Goal: Task Accomplishment & Management: Manage account settings

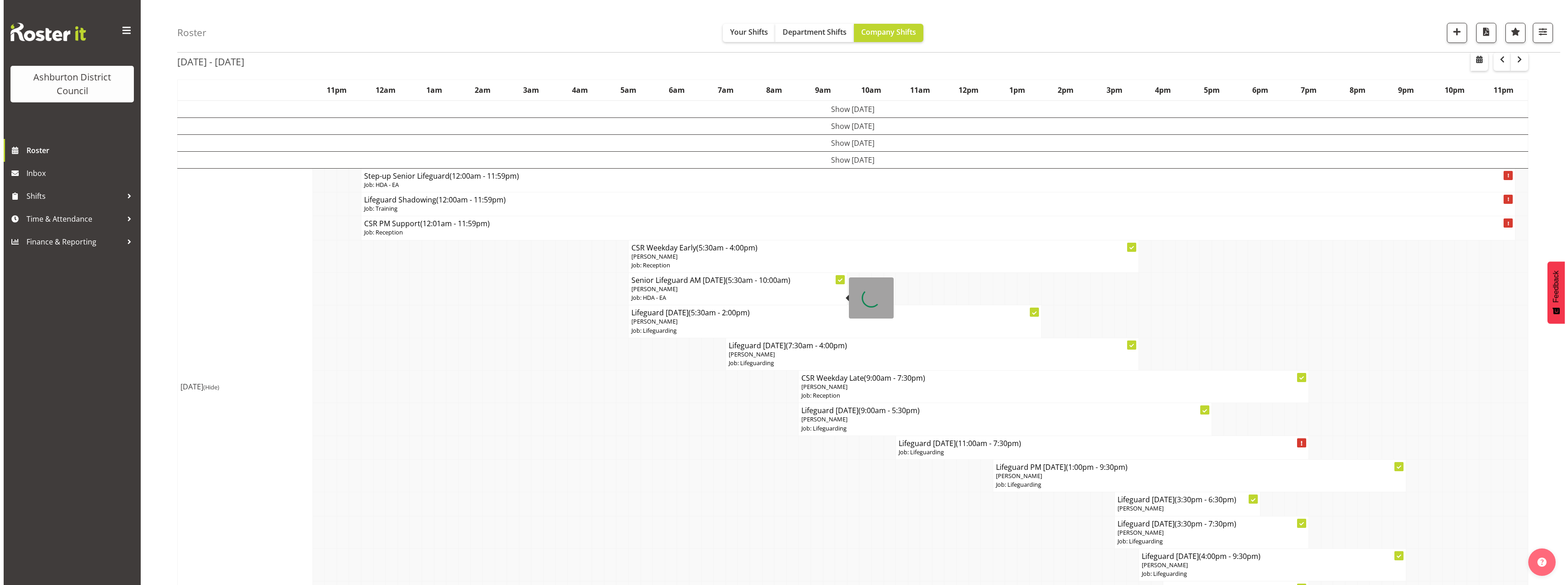
scroll to position [91, 0]
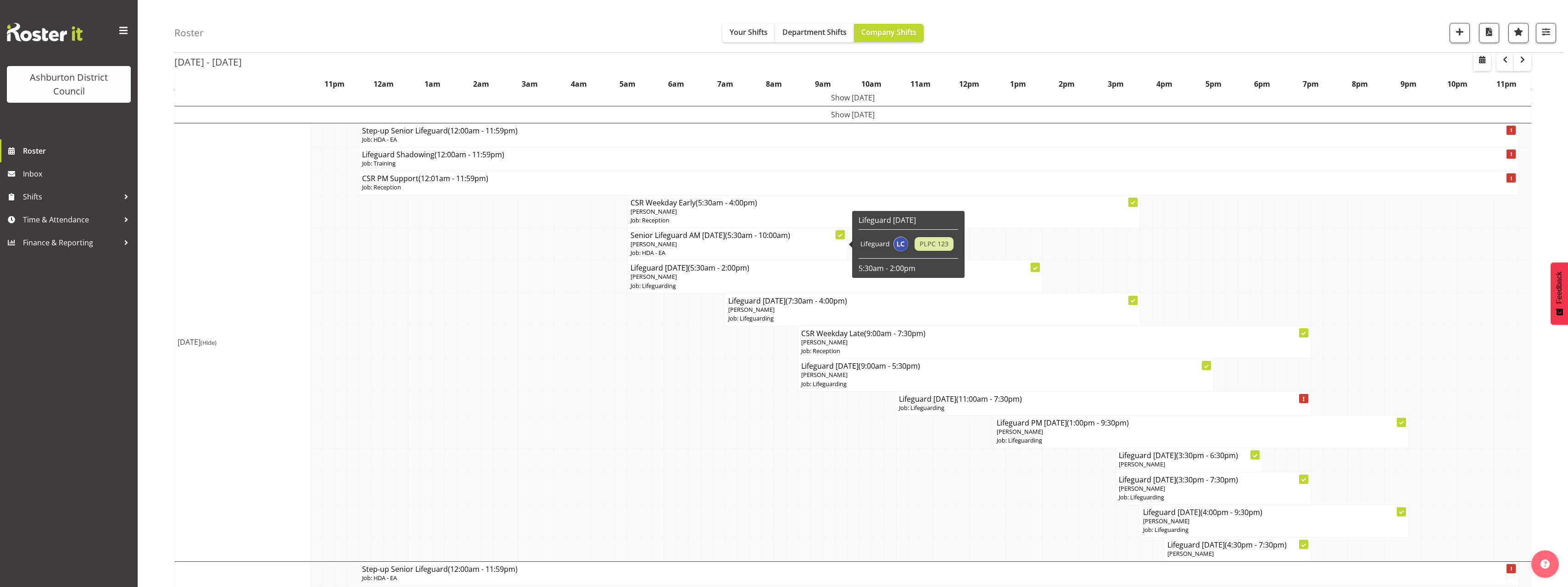
click at [720, 247] on p "[PERSON_NAME]" at bounding box center [737, 244] width 214 height 9
select select
select select "7"
select select "2025"
select select "10"
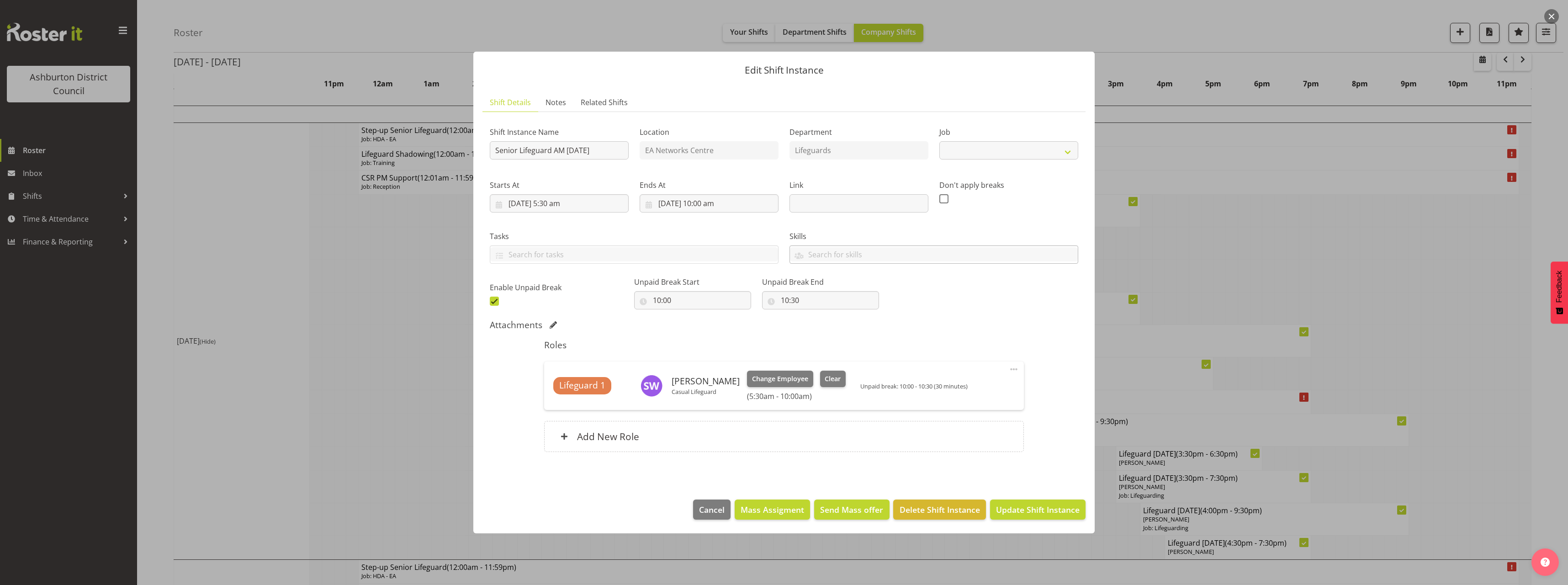
select select "34"
click at [708, 204] on input "[DATE] 10:00 am" at bounding box center [709, 203] width 139 height 18
drag, startPoint x: 709, startPoint y: 396, endPoint x: 712, endPoint y: 389, distance: 7.6
click at [709, 396] on select "00 01 02 03 04 05 06 07 08 09 10 11 12 13 14 15 16 17 18 19 20 21 22 23" at bounding box center [709, 398] width 21 height 18
select select "14"
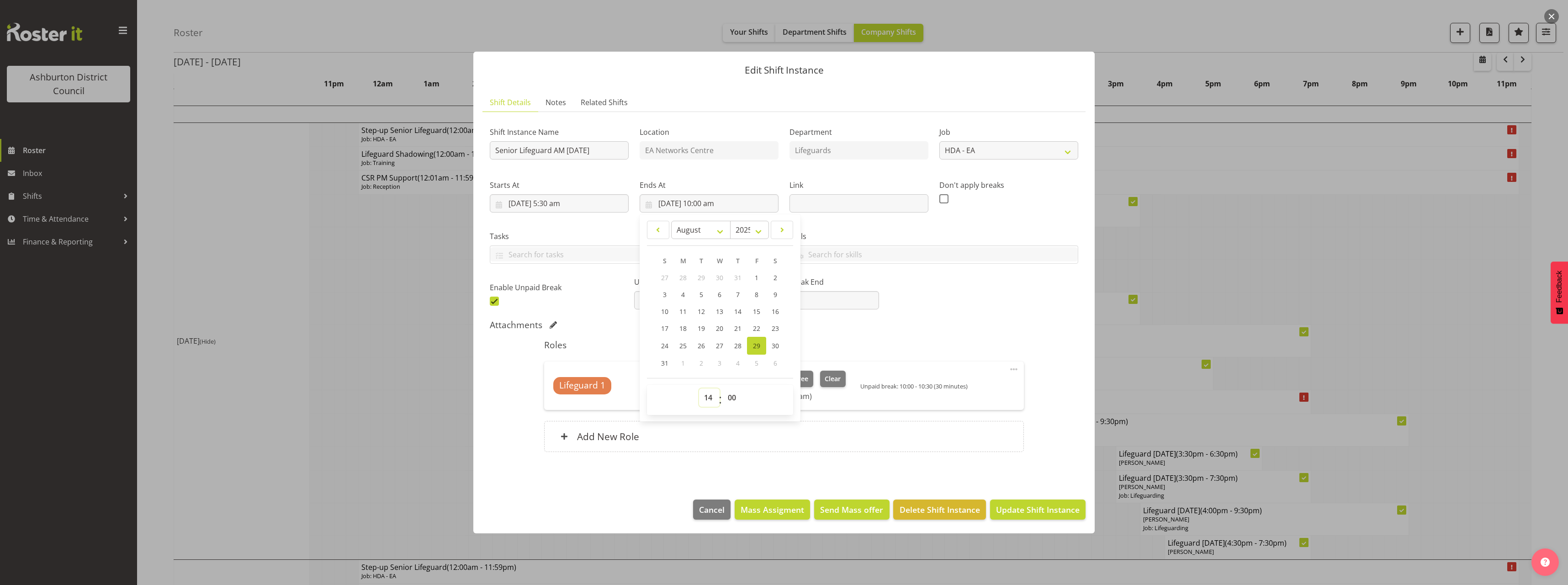
click at [699, 388] on select "00 01 02 03 04 05 06 07 08 09 10 11 12 13 14 15 16 17 18 19 20 21 22 23" at bounding box center [709, 398] width 21 height 18
type input "[DATE] 2:00 pm"
click at [947, 299] on div "Shift Instance Name Senior Lifeguard AM [DATE] Location EA Networks Centre Depa…" at bounding box center [784, 214] width 600 height 200
click at [1032, 506] on span "Update Shift Instance" at bounding box center [1037, 510] width 83 height 12
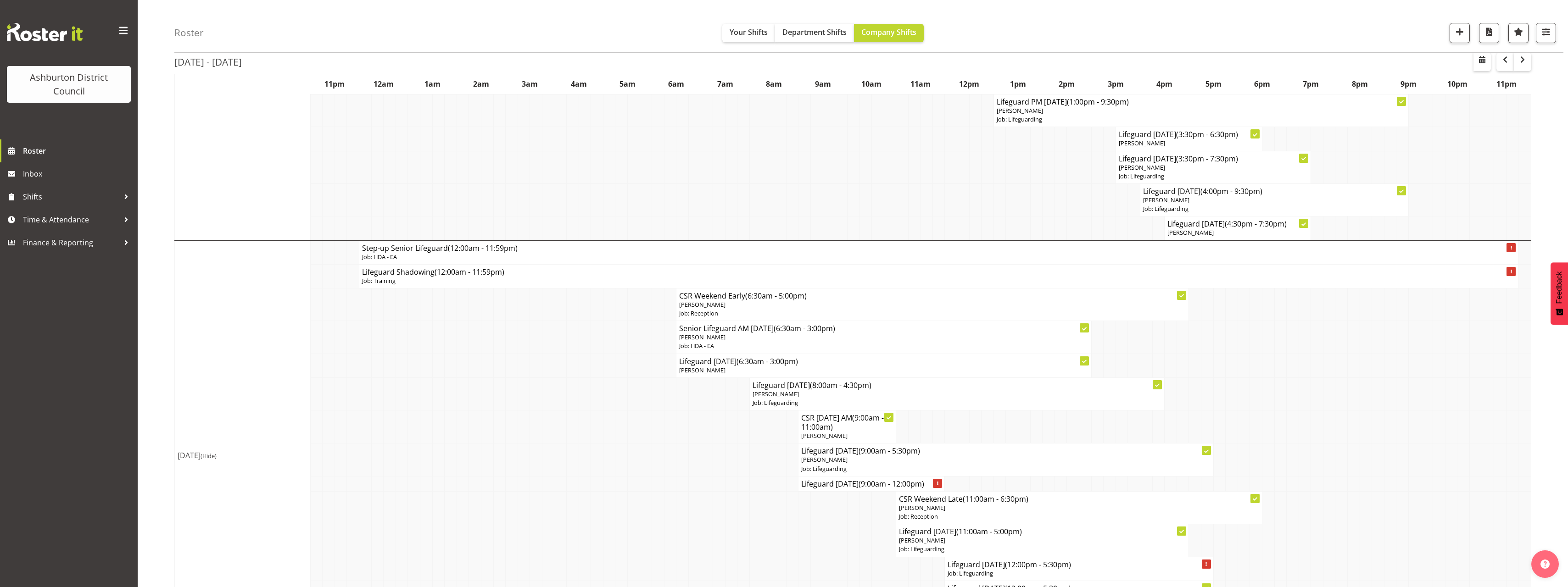
scroll to position [550, 0]
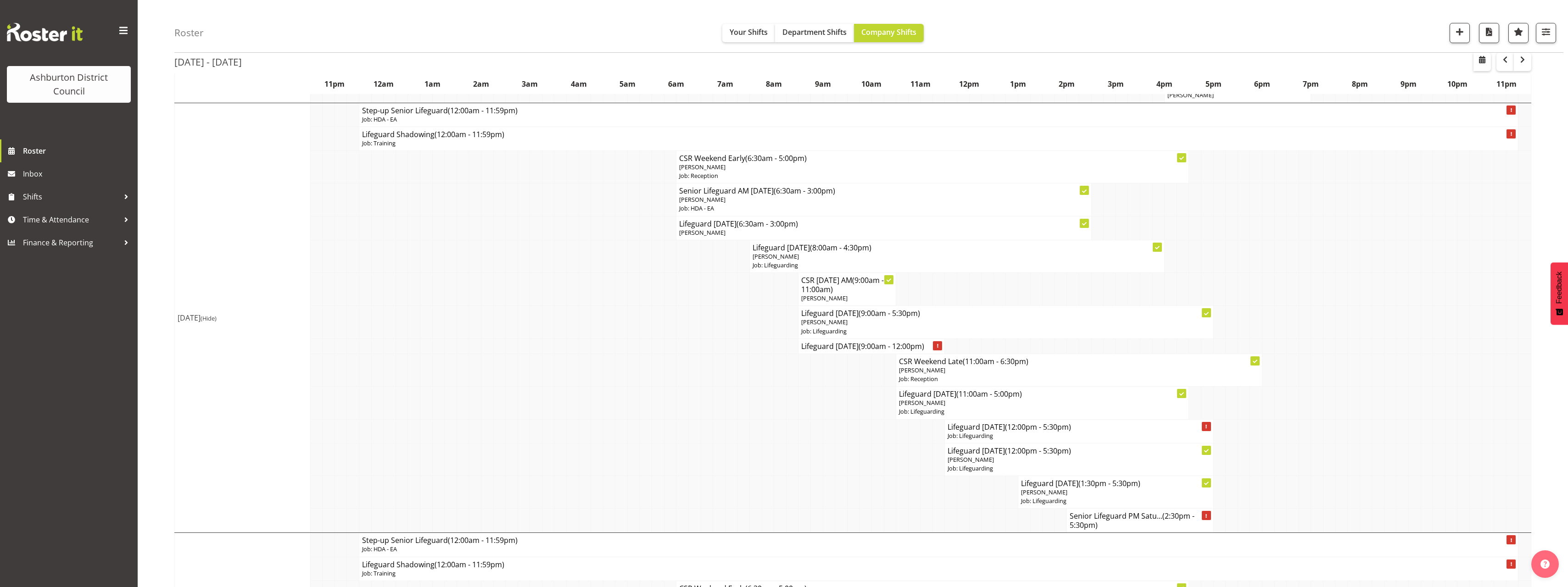
click at [160, 214] on div "Roster Your Shifts Department Shifts Company Shifts 1 Locations [GEOGRAPHIC_DAT…" at bounding box center [853, 220] width 1430 height 1486
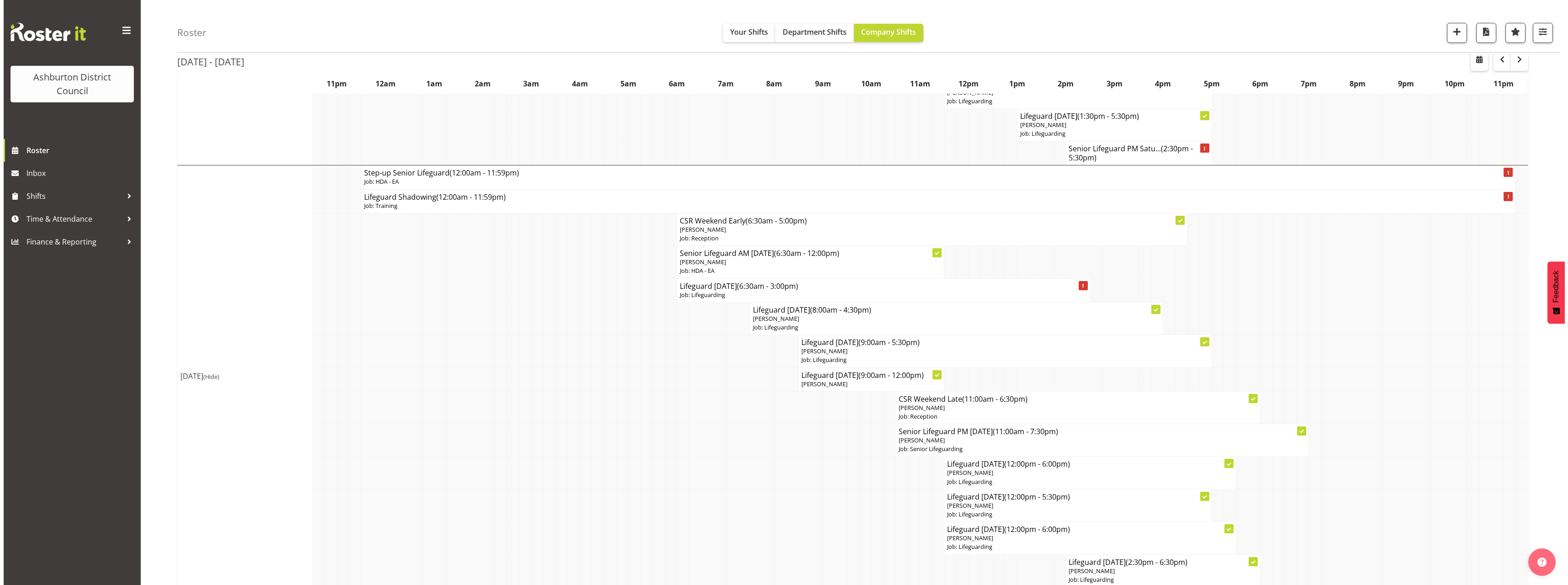
scroll to position [923, 0]
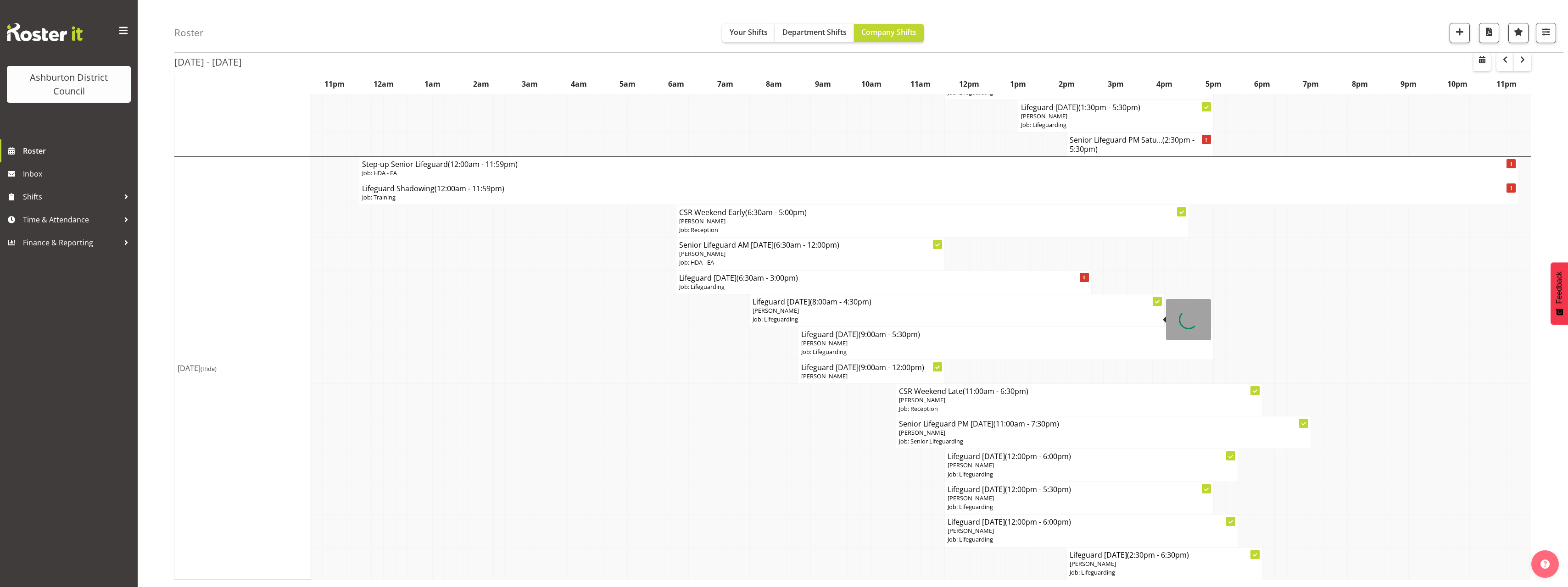
click at [808, 302] on h4 "Lifeguard [DATE] (8:00am - 4:30pm)" at bounding box center [957, 301] width 409 height 9
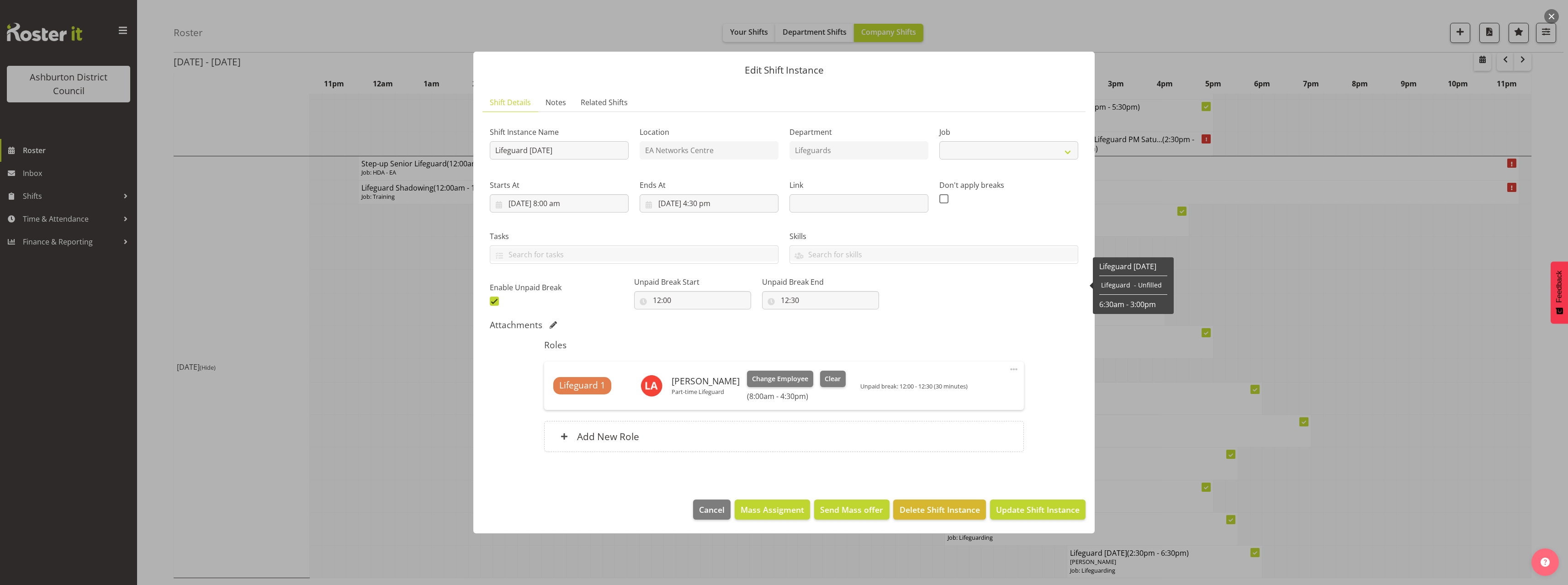
select select "38"
click at [836, 376] on span "Clear" at bounding box center [833, 379] width 16 height 10
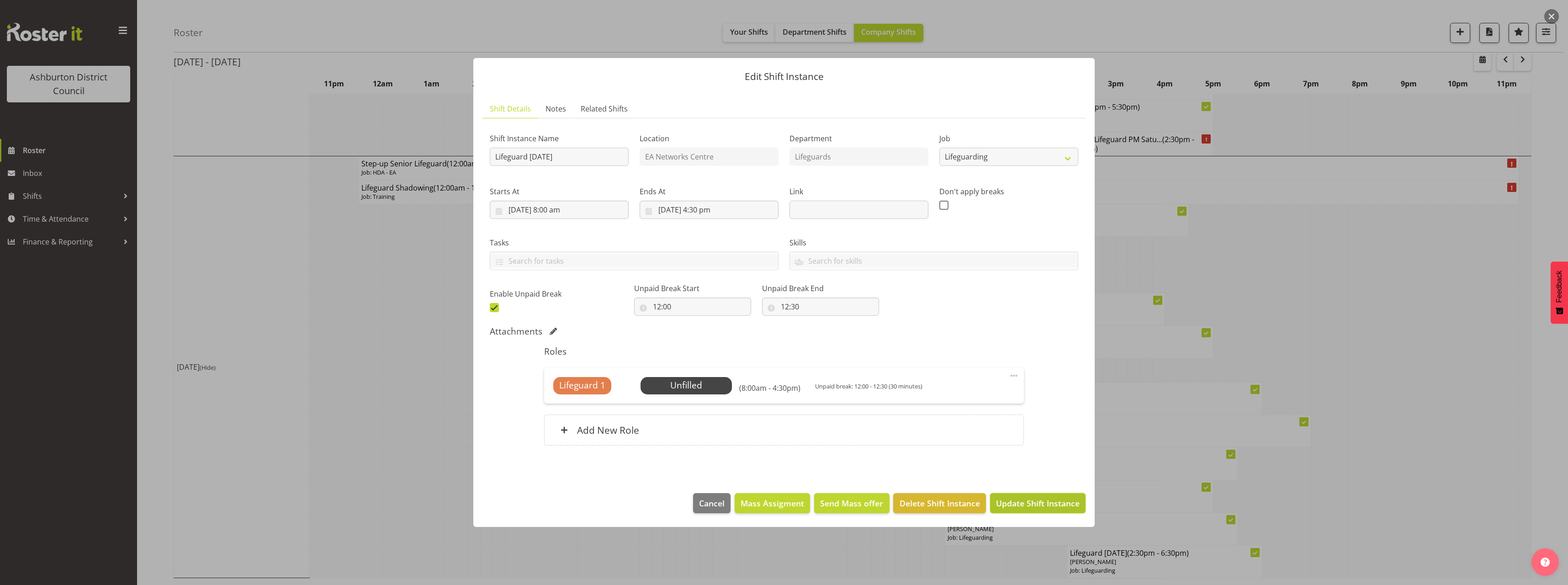
click at [1046, 496] on button "Update Shift Instance" at bounding box center [1038, 503] width 96 height 20
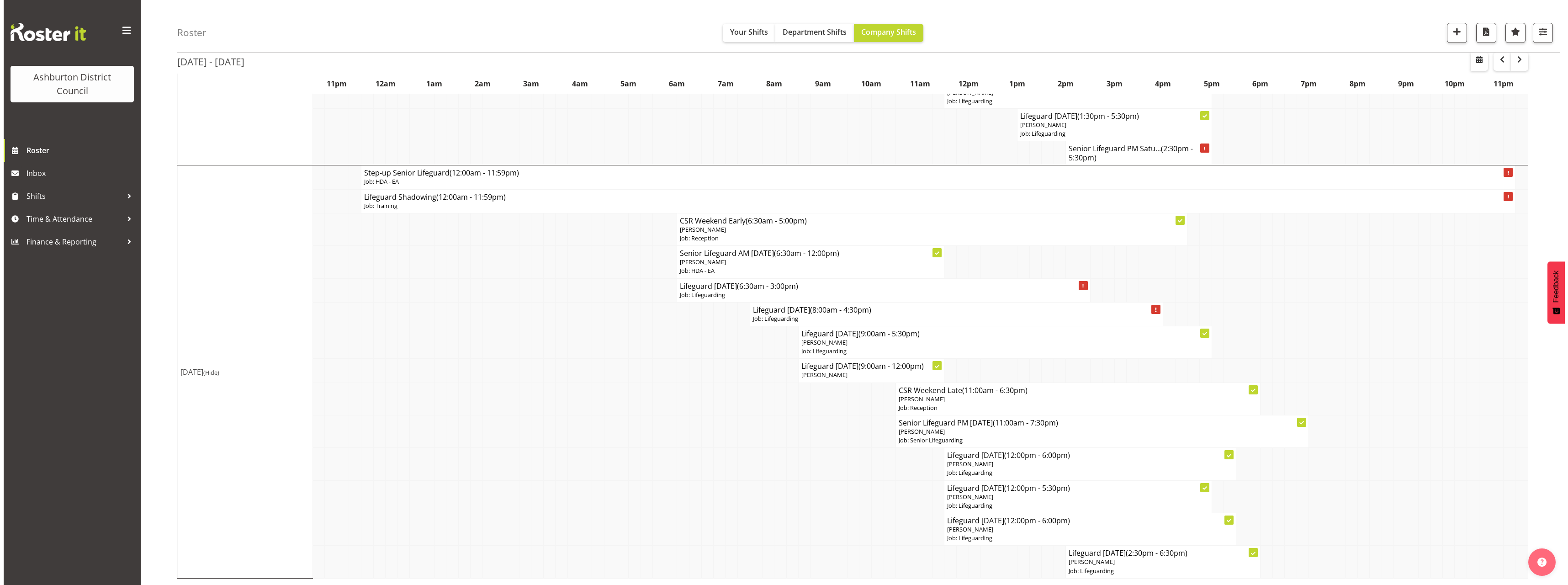
scroll to position [914, 0]
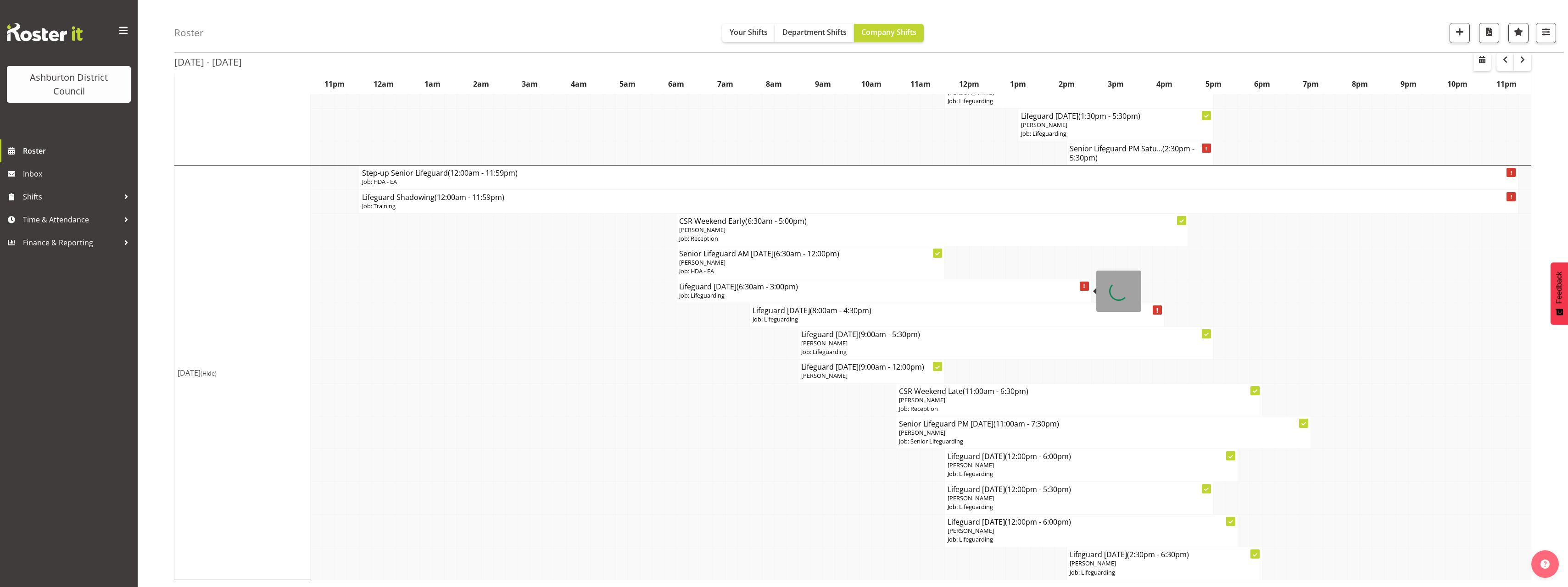
click at [735, 296] on p "Job: Lifeguarding" at bounding box center [883, 296] width 409 height 9
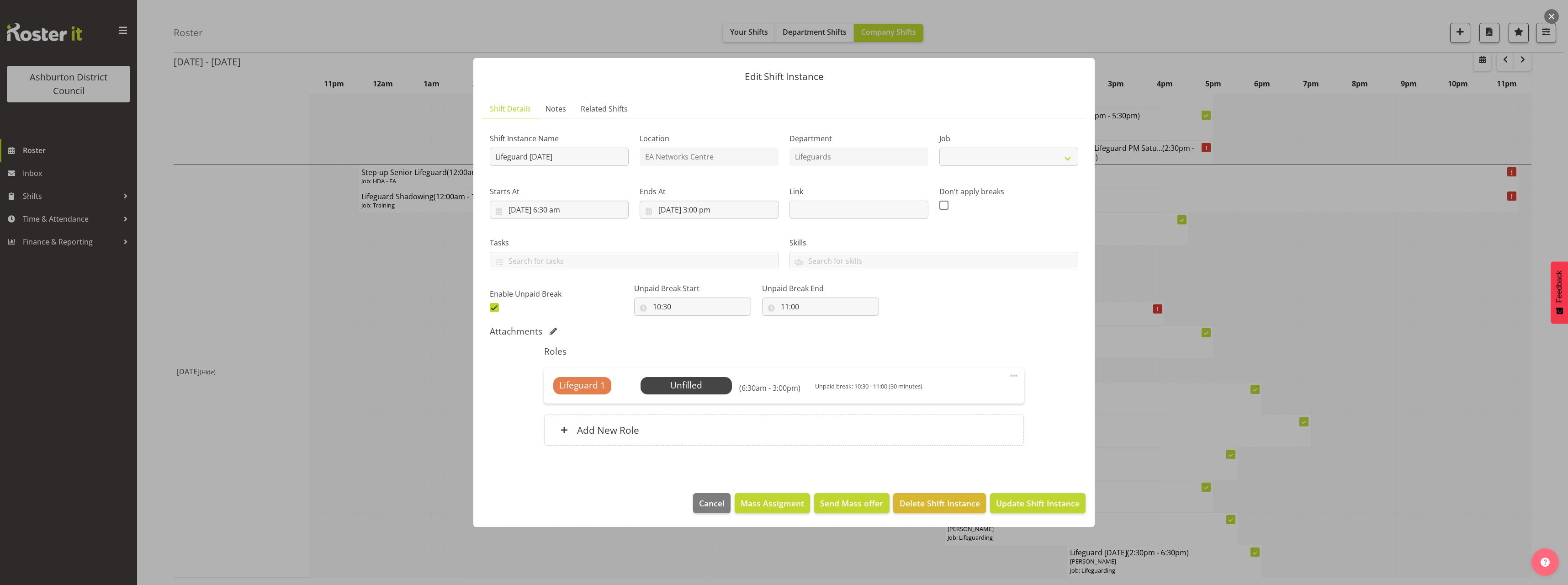
select select "38"
click at [699, 382] on span "Select Employee" at bounding box center [686, 385] width 68 height 13
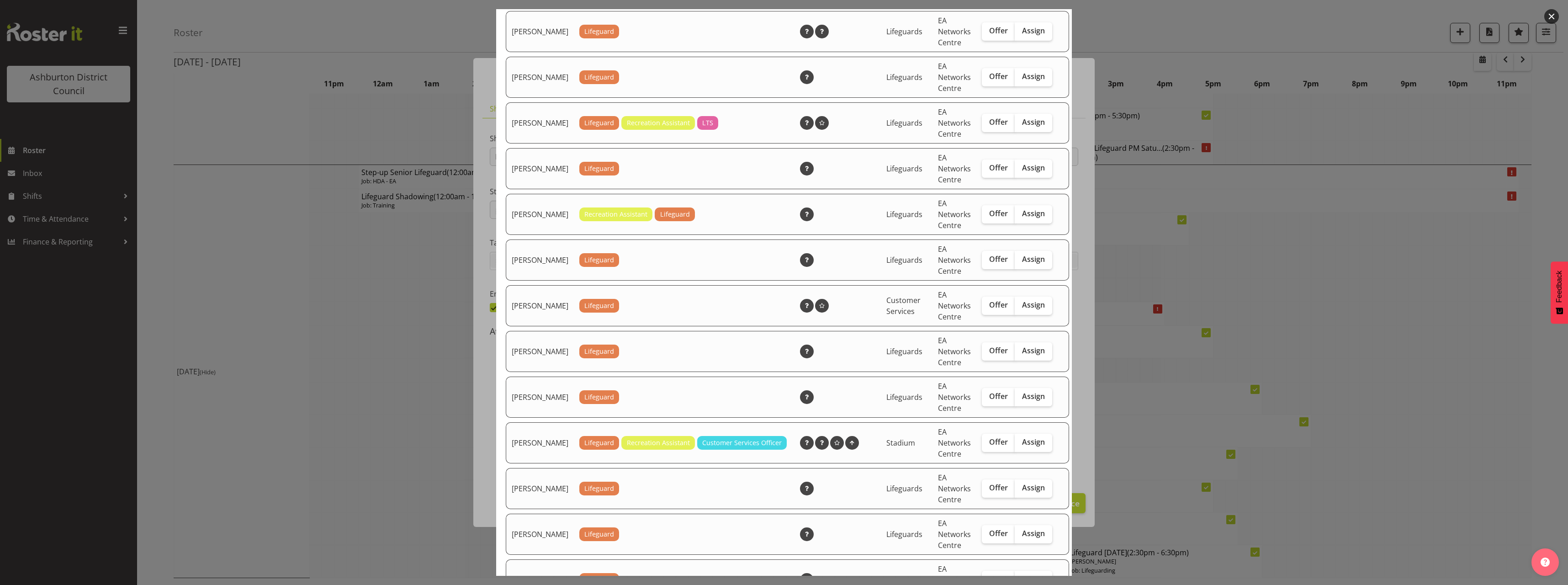
scroll to position [548, 0]
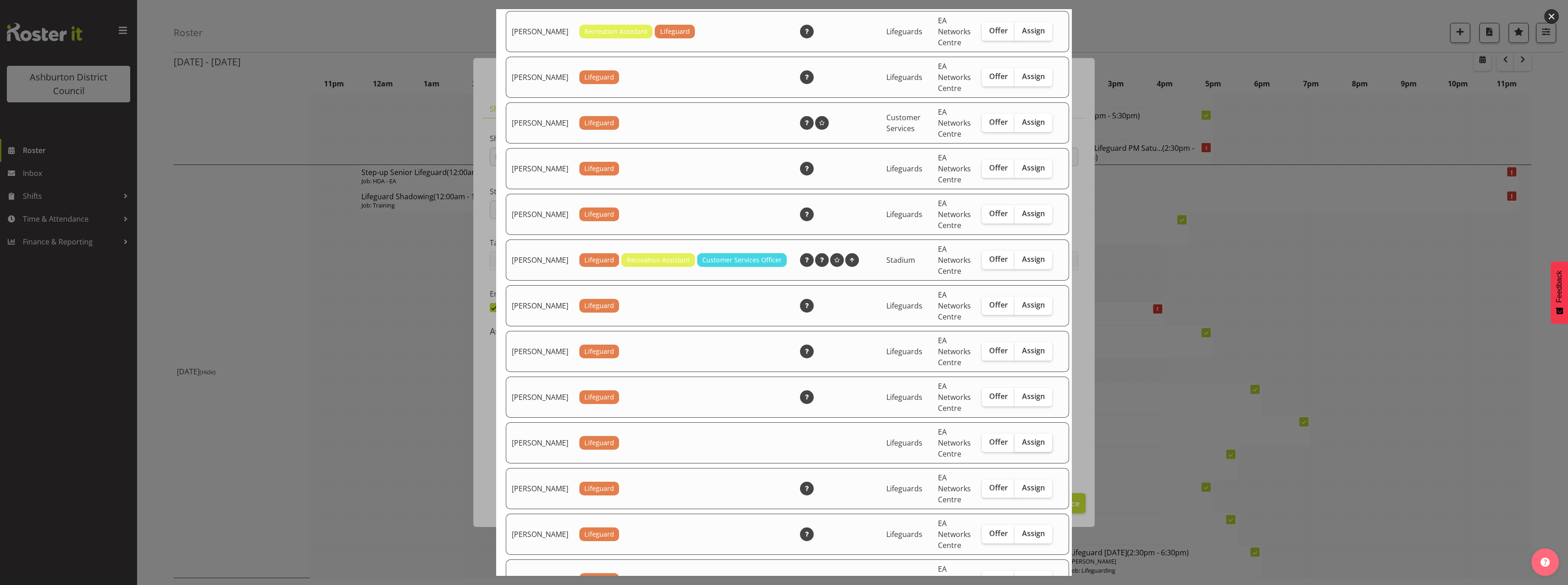
click at [1022, 446] on span "Assign" at bounding box center [1034, 441] width 23 height 9
click at [1021, 445] on input "Assign" at bounding box center [1018, 442] width 6 height 6
checkbox input "true"
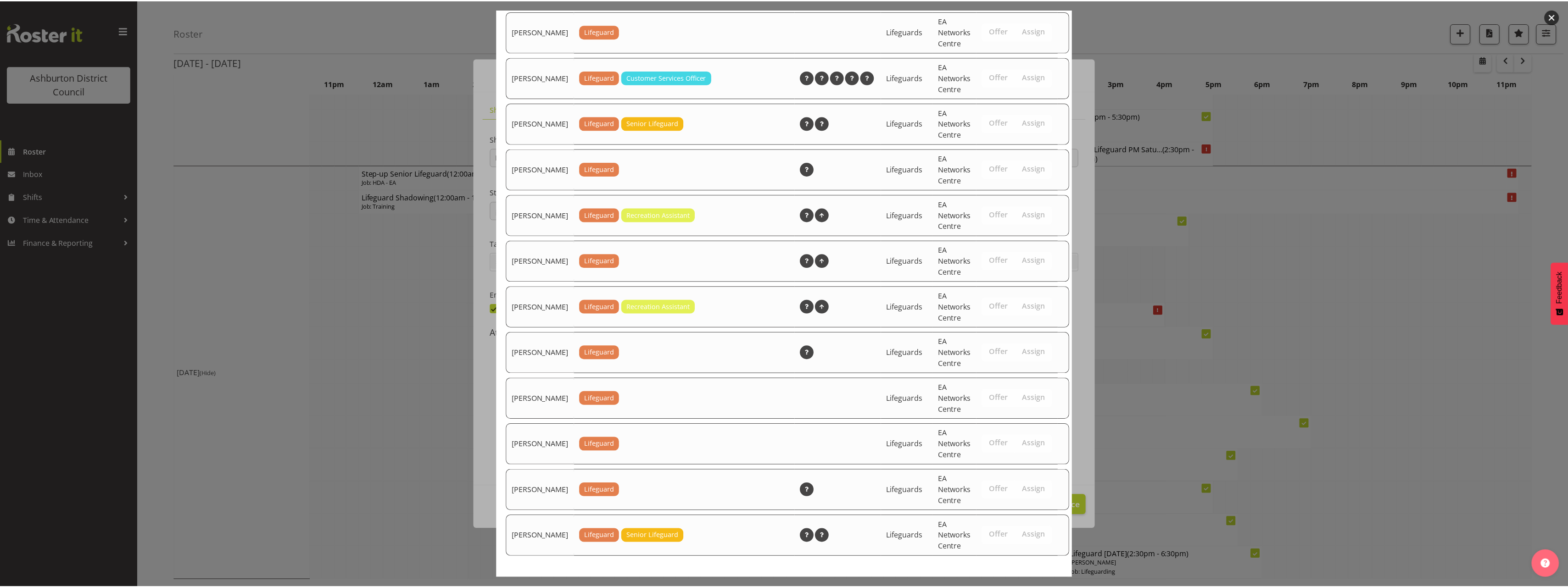
scroll to position [1158, 0]
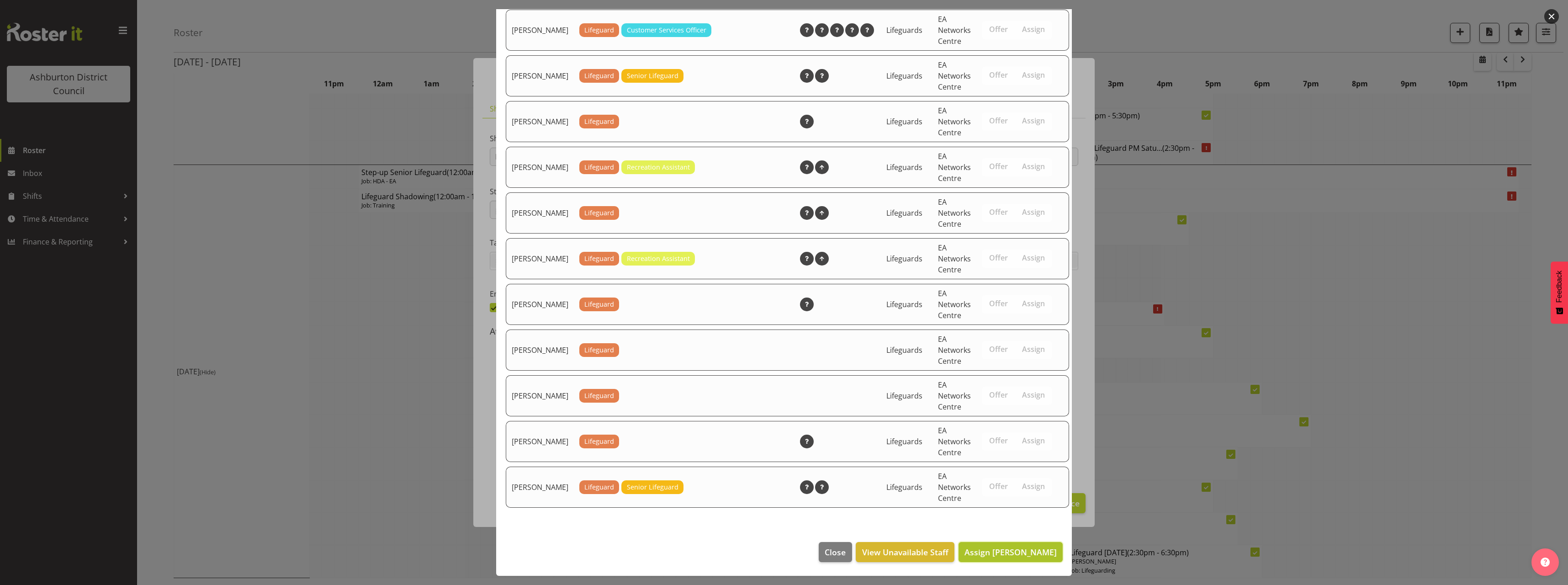
click at [1019, 558] on span "Assign [PERSON_NAME]" at bounding box center [1010, 552] width 93 height 12
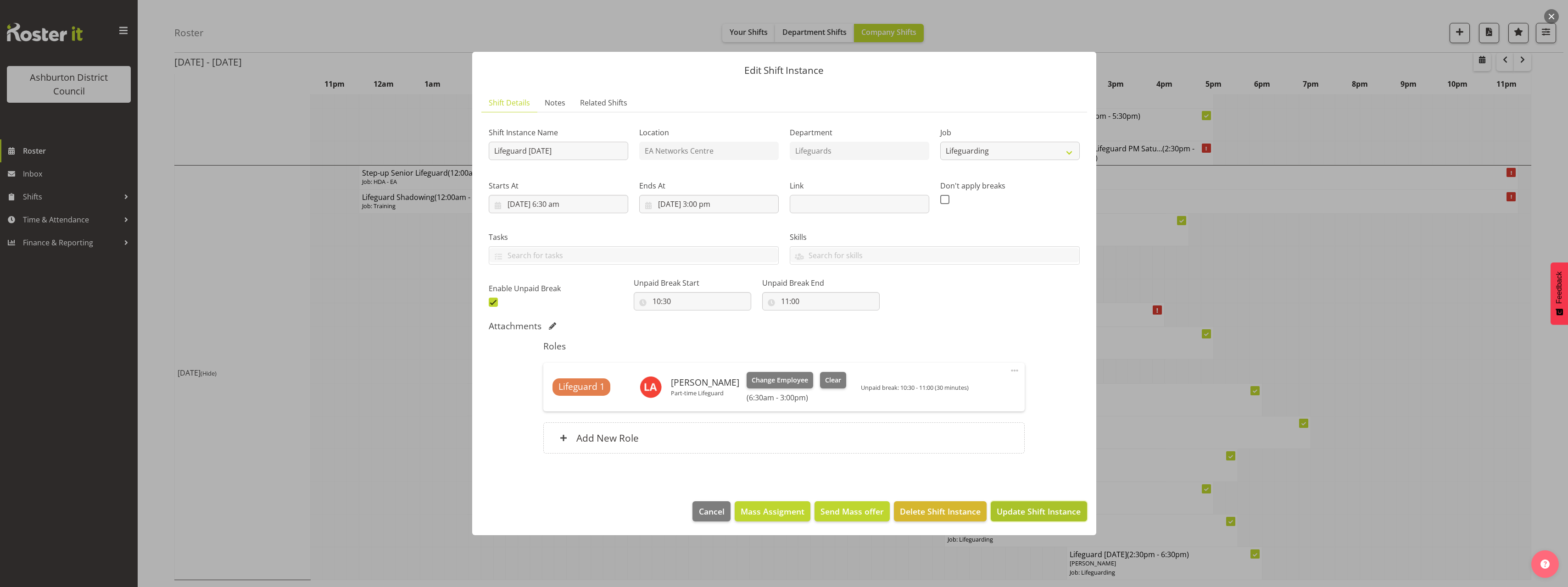
click at [1040, 514] on span "Update Shift Instance" at bounding box center [1038, 511] width 84 height 12
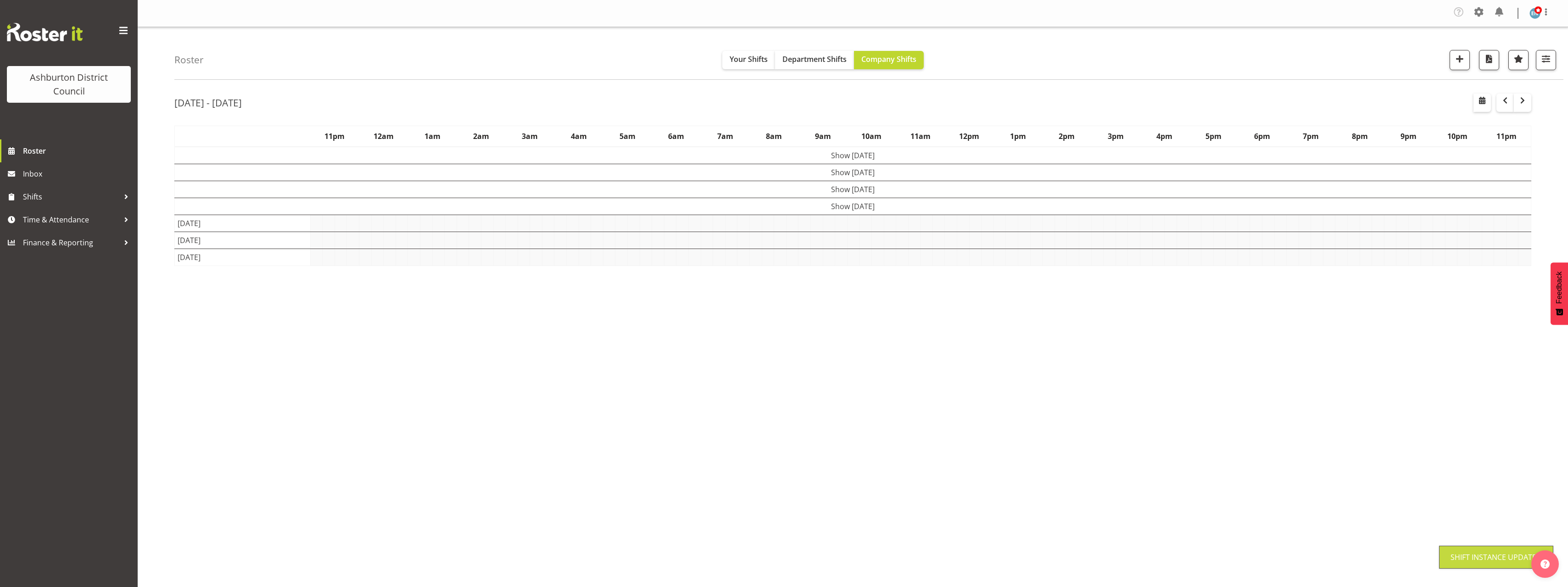
scroll to position [0, 0]
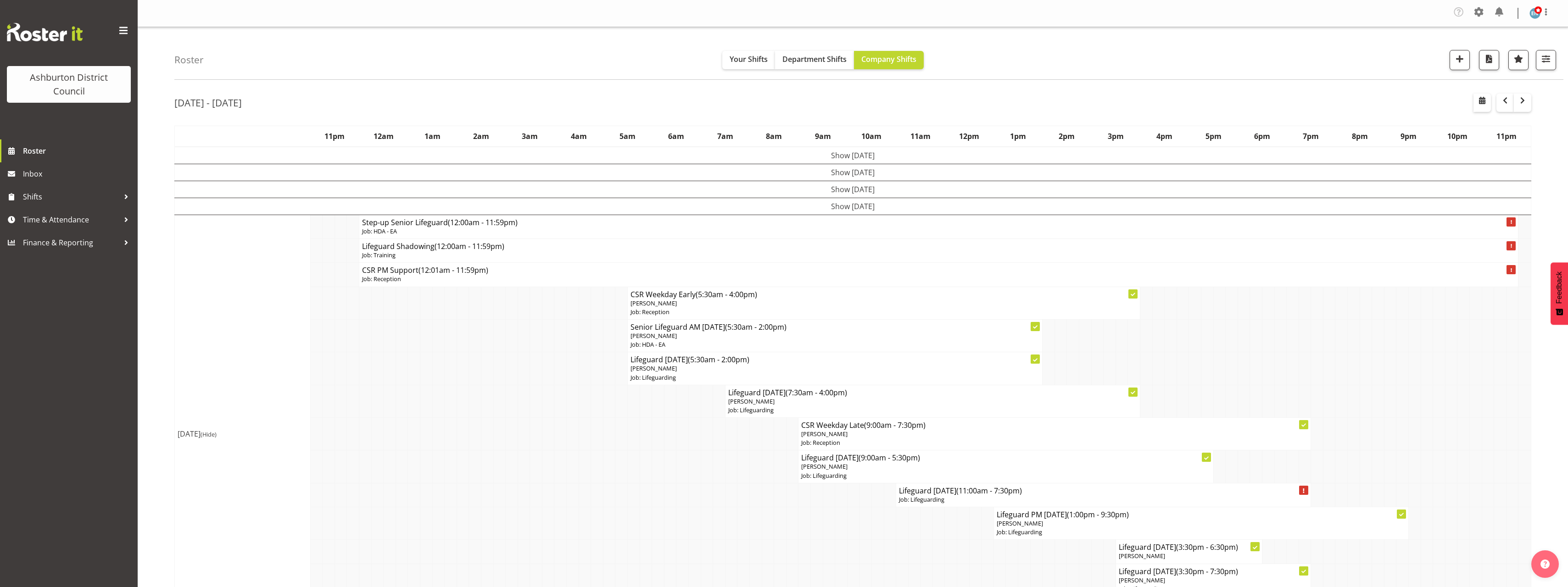
click at [175, 304] on td "[DATE] (Hide)" at bounding box center [243, 434] width 136 height 439
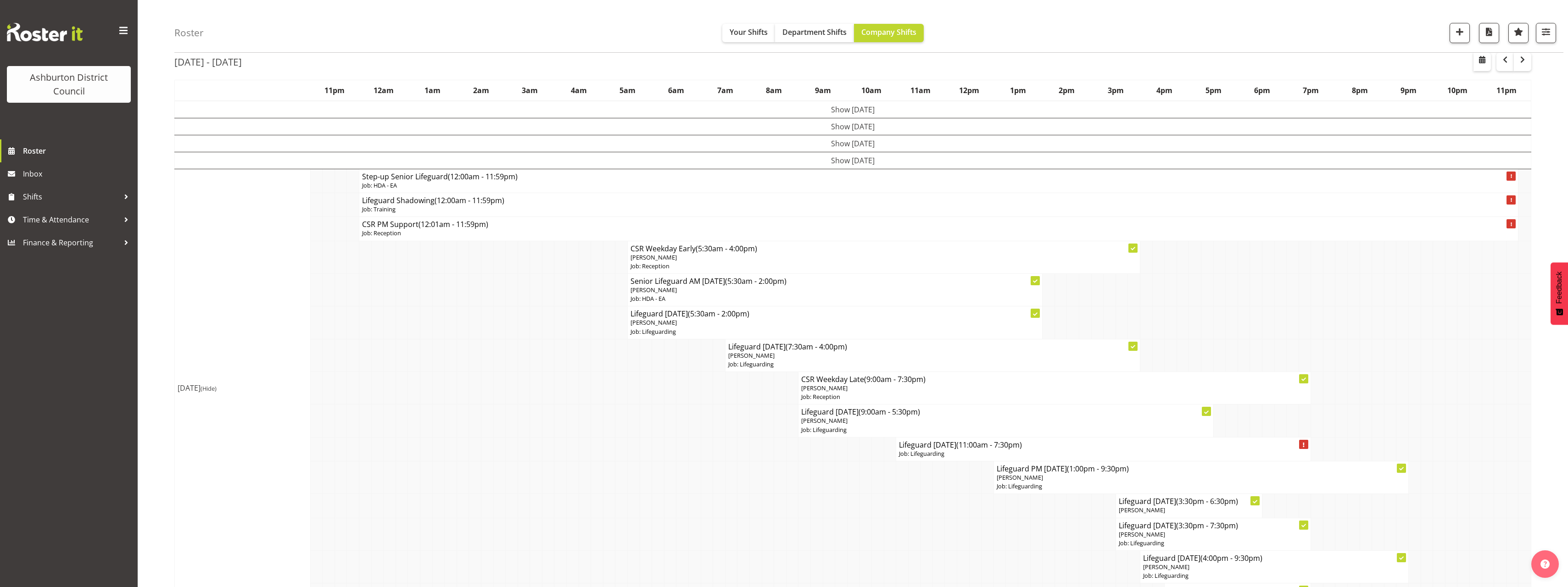
scroll to position [92, 0]
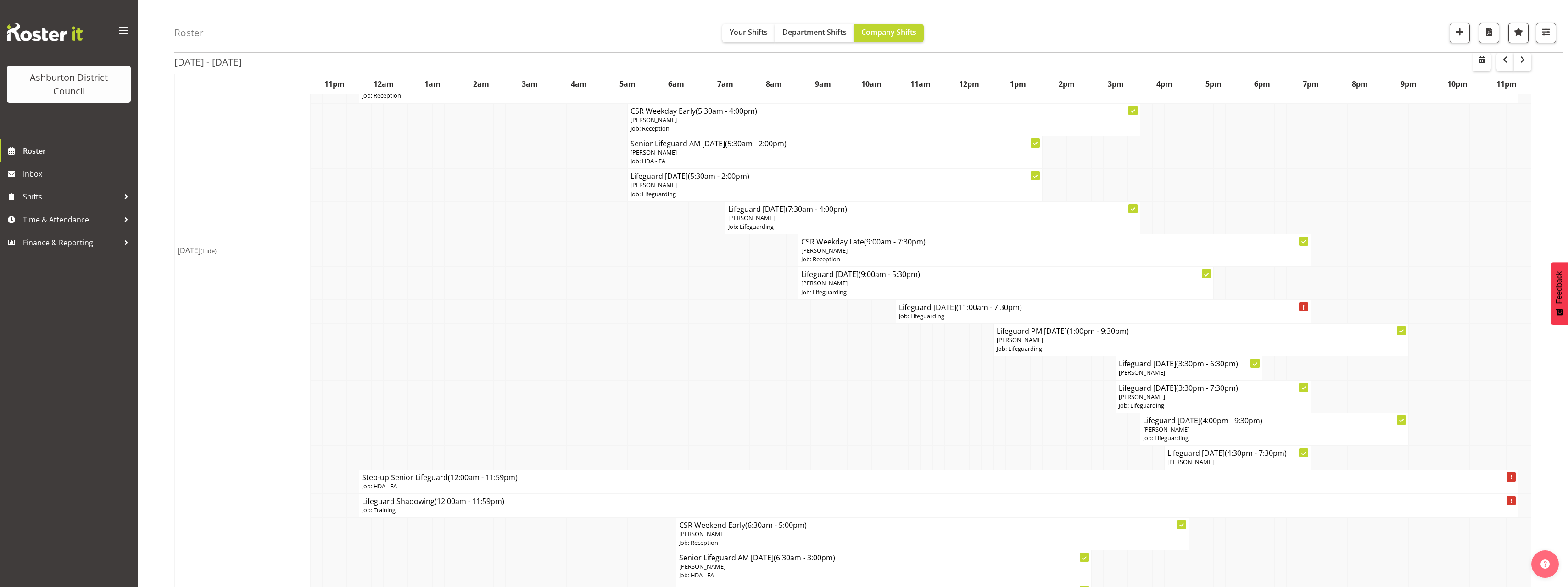
click at [183, 335] on td "[DATE] (Hide)" at bounding box center [243, 251] width 136 height 439
click at [160, 335] on div "Roster Your Shifts Department Shifts Company Shifts 1 Locations [GEOGRAPHIC_DAT…" at bounding box center [853, 586] width 1430 height 1486
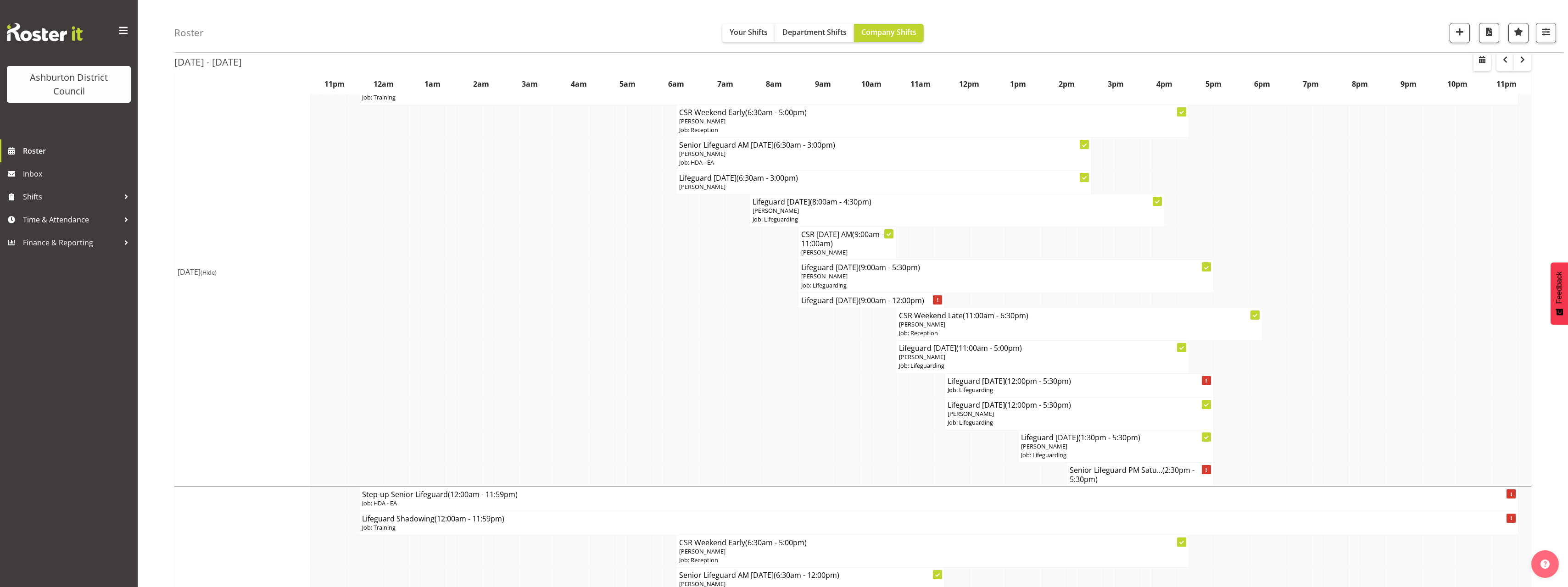
scroll to position [688, 0]
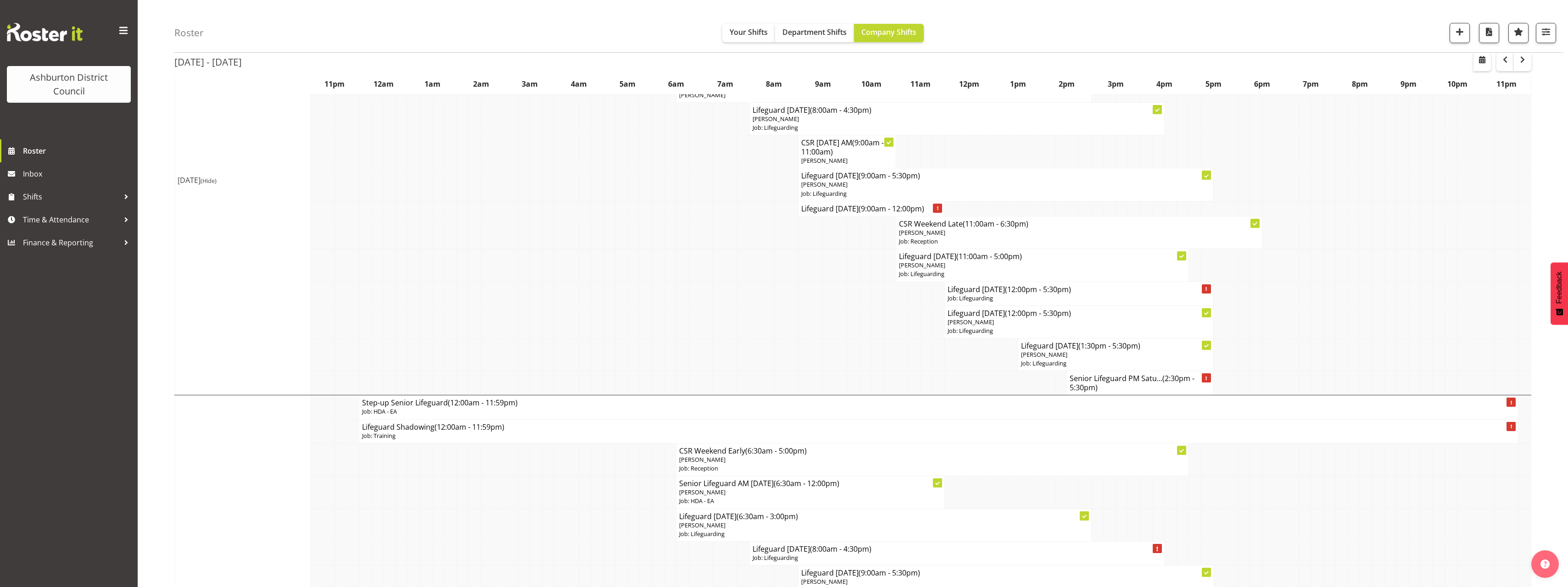
click at [164, 330] on div "Roster Your Shifts Department Shifts Company Shifts 1 Locations [GEOGRAPHIC_DAT…" at bounding box center [853, 82] width 1430 height 1486
click at [158, 150] on div "Roster Your Shifts Department Shifts Company Shifts 1 Locations [GEOGRAPHIC_DAT…" at bounding box center [853, 82] width 1430 height 1486
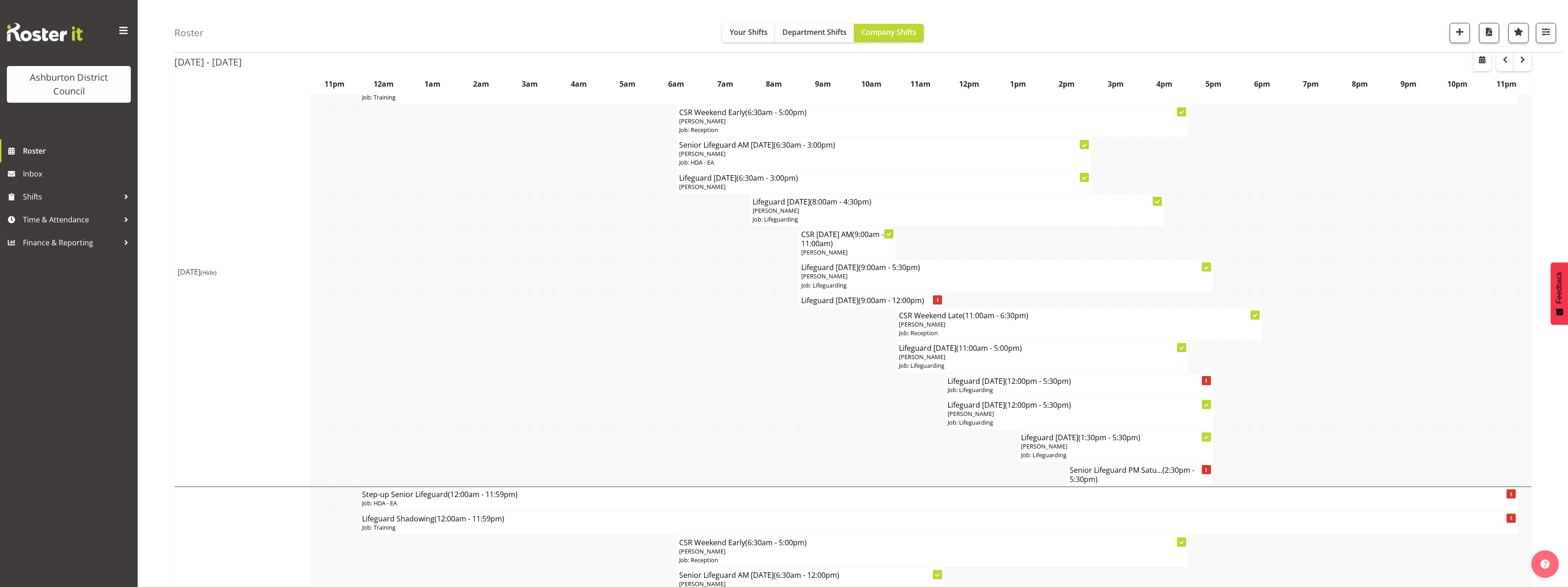
scroll to position [550, 0]
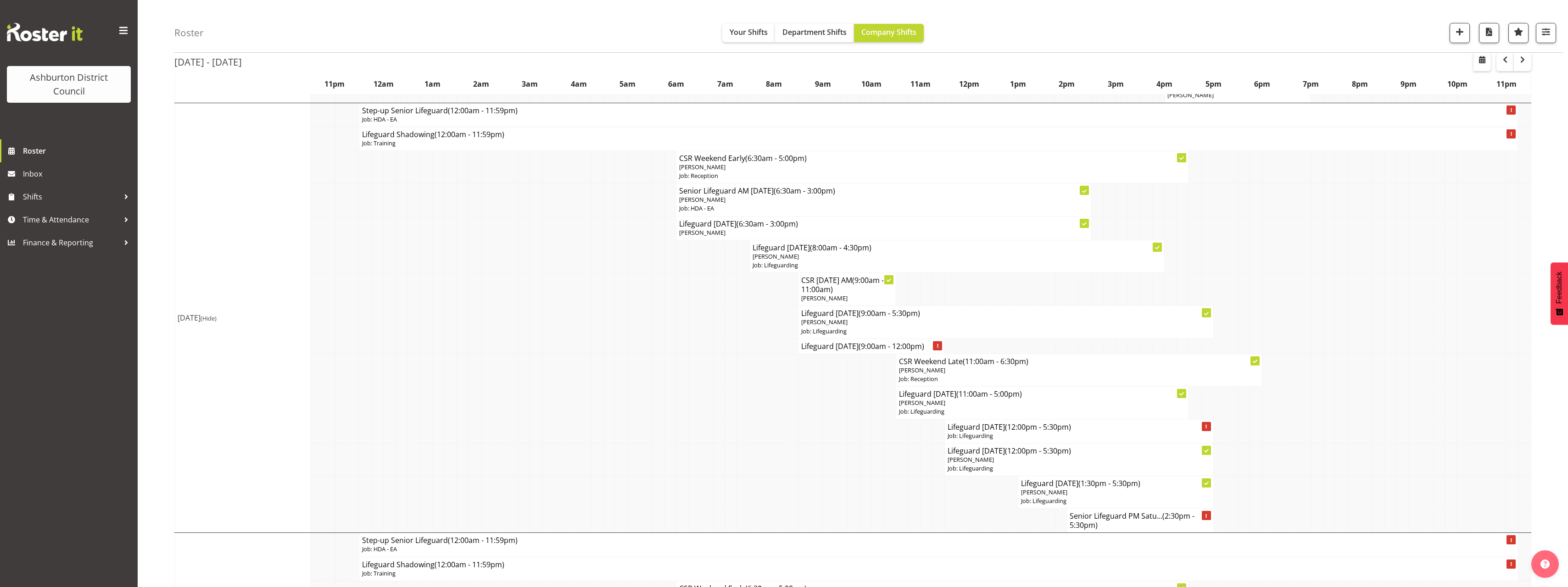
click at [165, 208] on div "Roster Your Shifts Department Shifts Company Shifts 1 Locations [GEOGRAPHIC_DAT…" at bounding box center [853, 220] width 1430 height 1486
click at [164, 210] on div "Roster Your Shifts Department Shifts Company Shifts 1 Locations [GEOGRAPHIC_DAT…" at bounding box center [853, 220] width 1430 height 1486
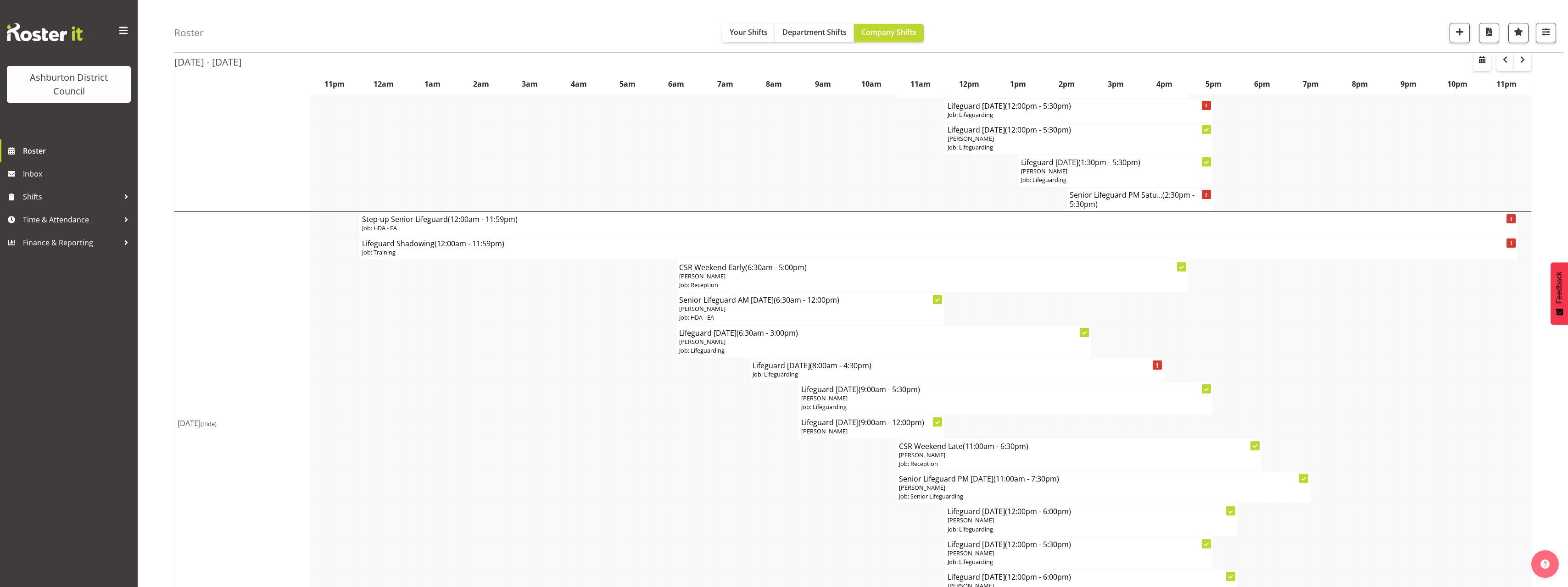
scroll to position [926, 0]
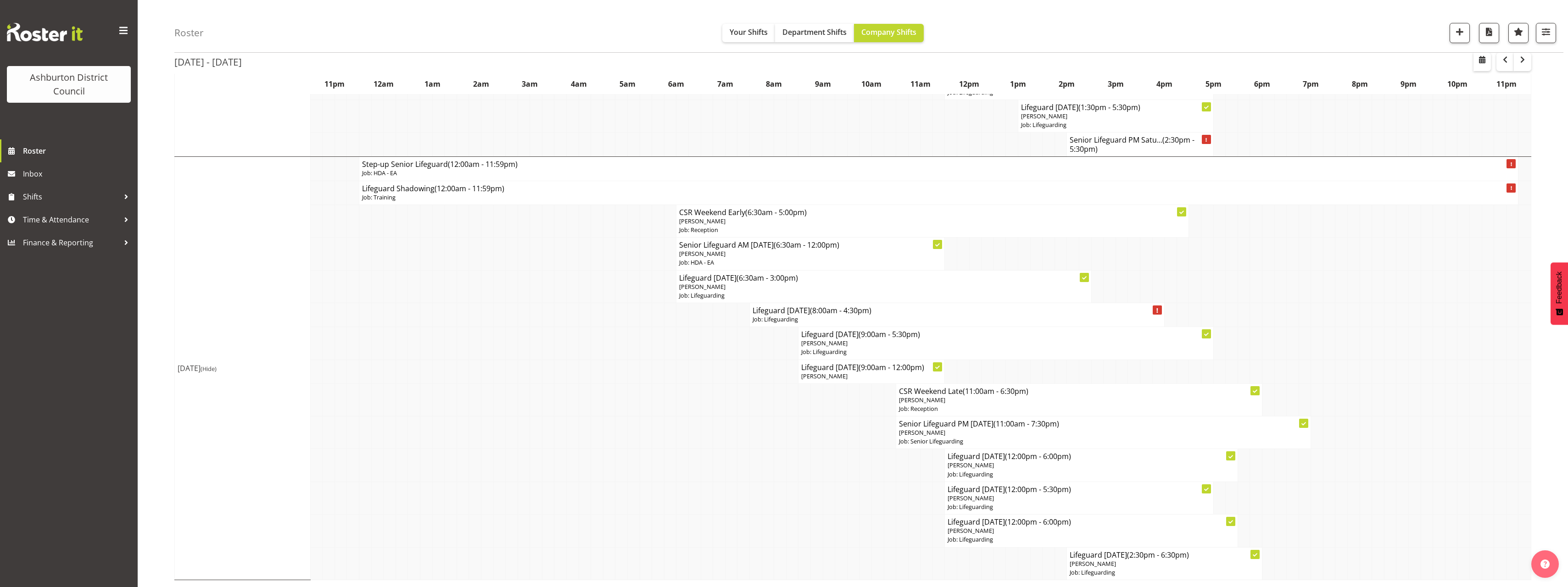
click at [425, 334] on td at bounding box center [426, 343] width 12 height 32
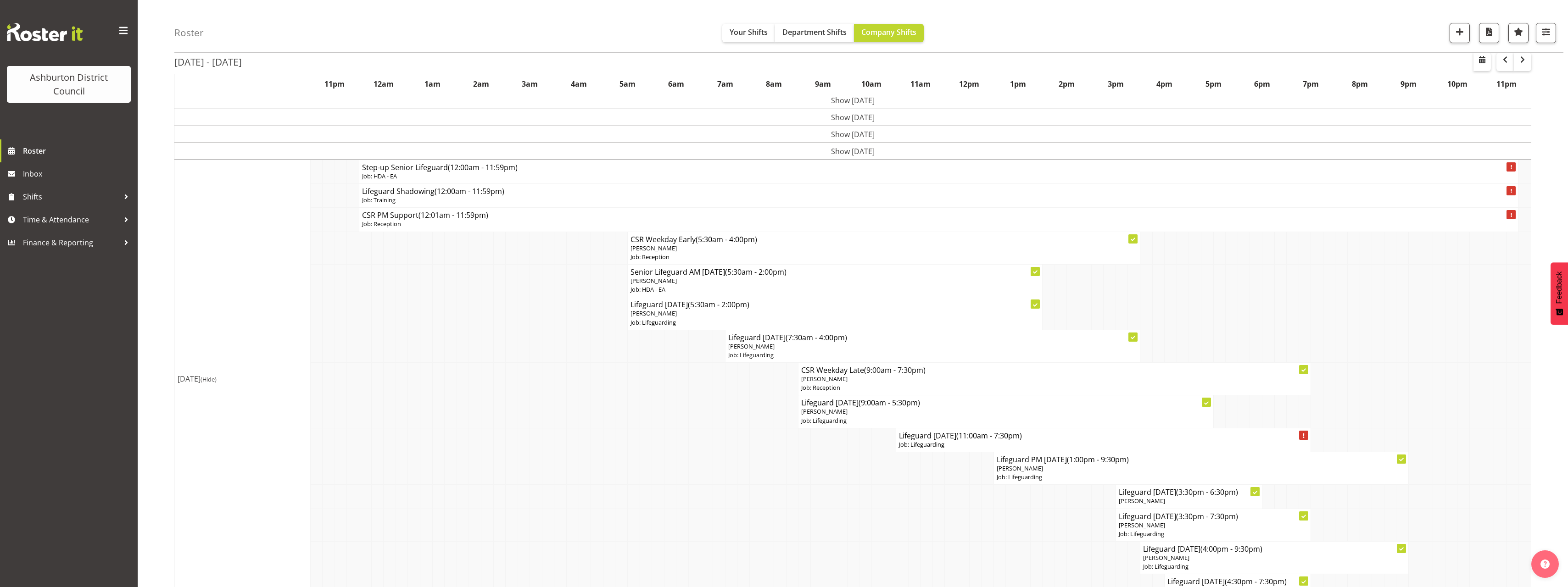
scroll to position [9, 0]
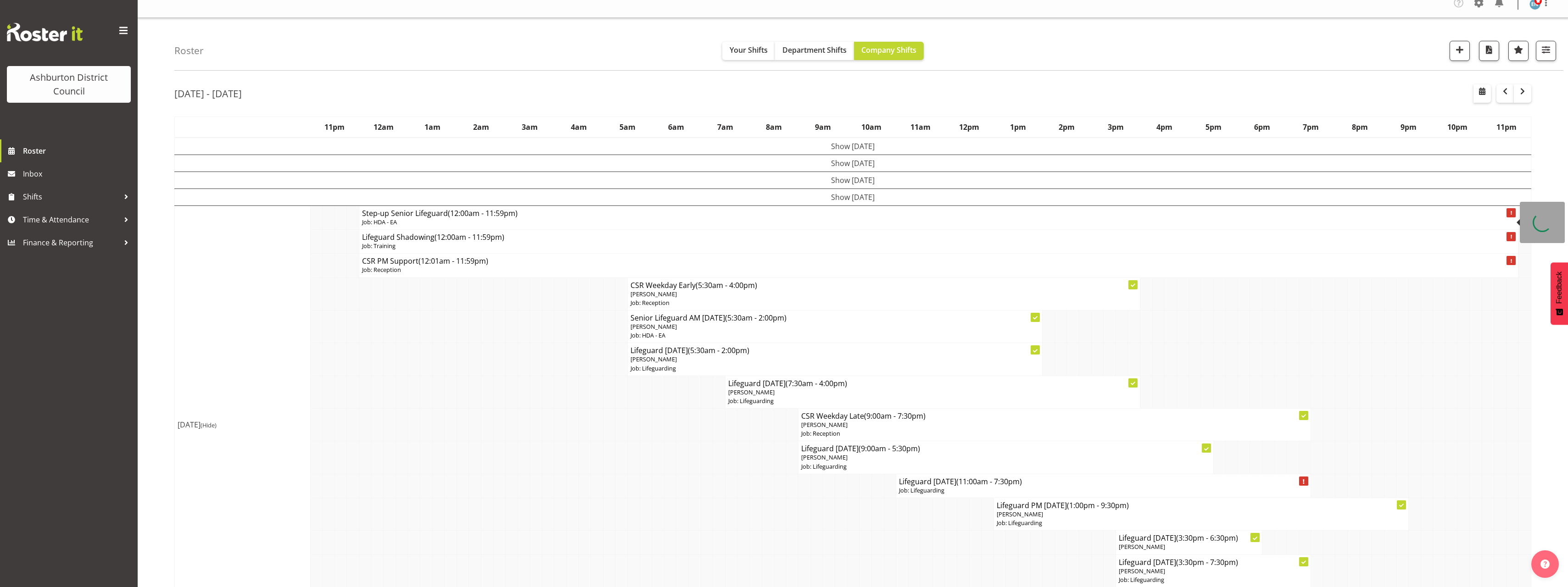
click at [815, 195] on td "Show [DATE]" at bounding box center [853, 197] width 1356 height 17
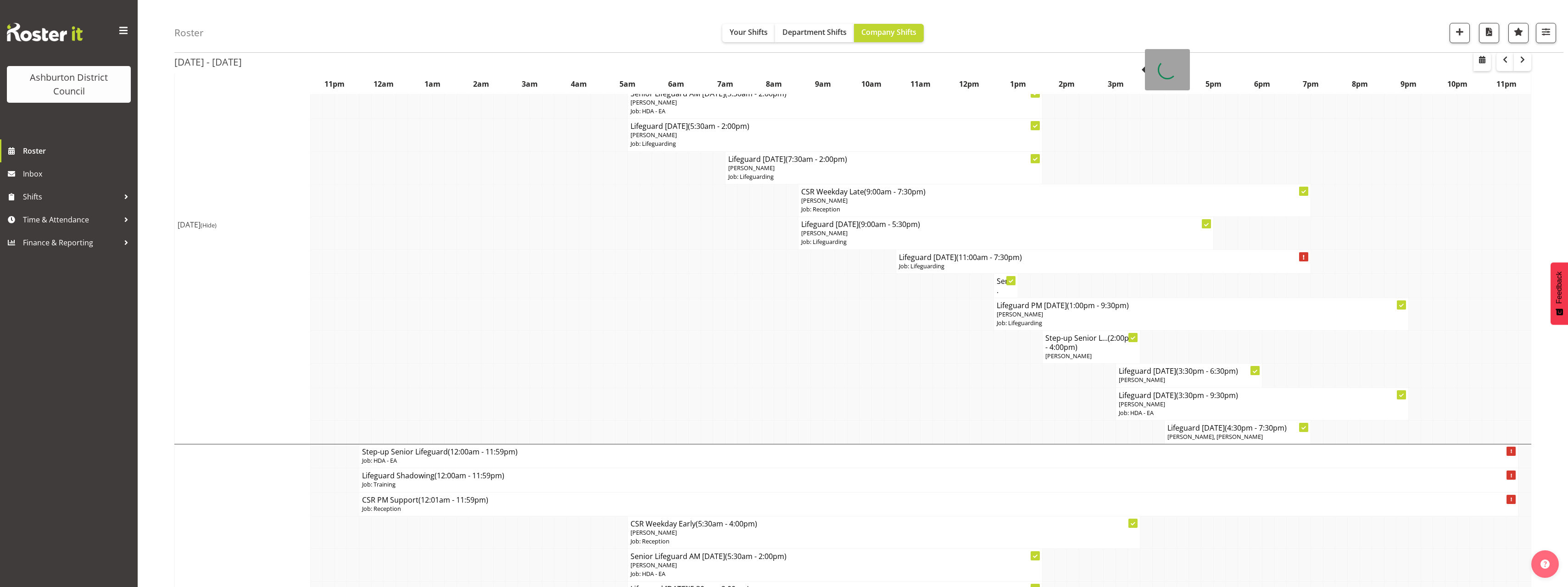
scroll to position [0, 0]
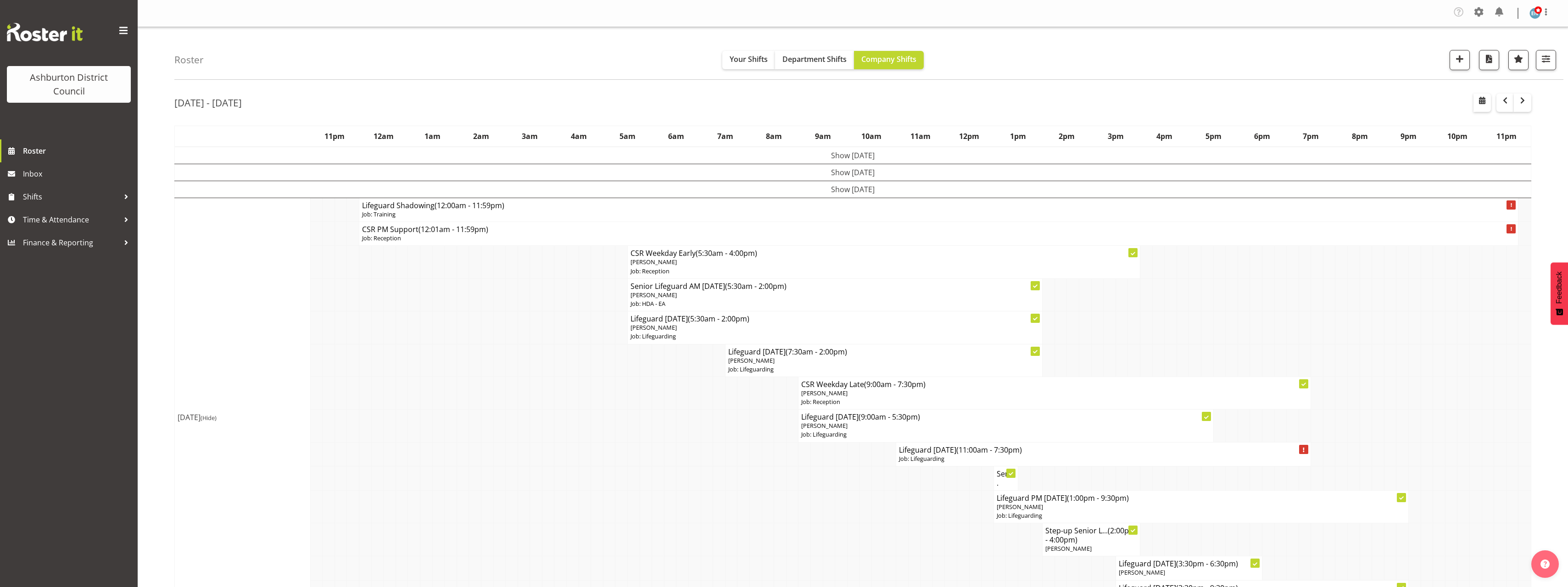
click at [216, 421] on span "(Hide)" at bounding box center [208, 418] width 16 height 9
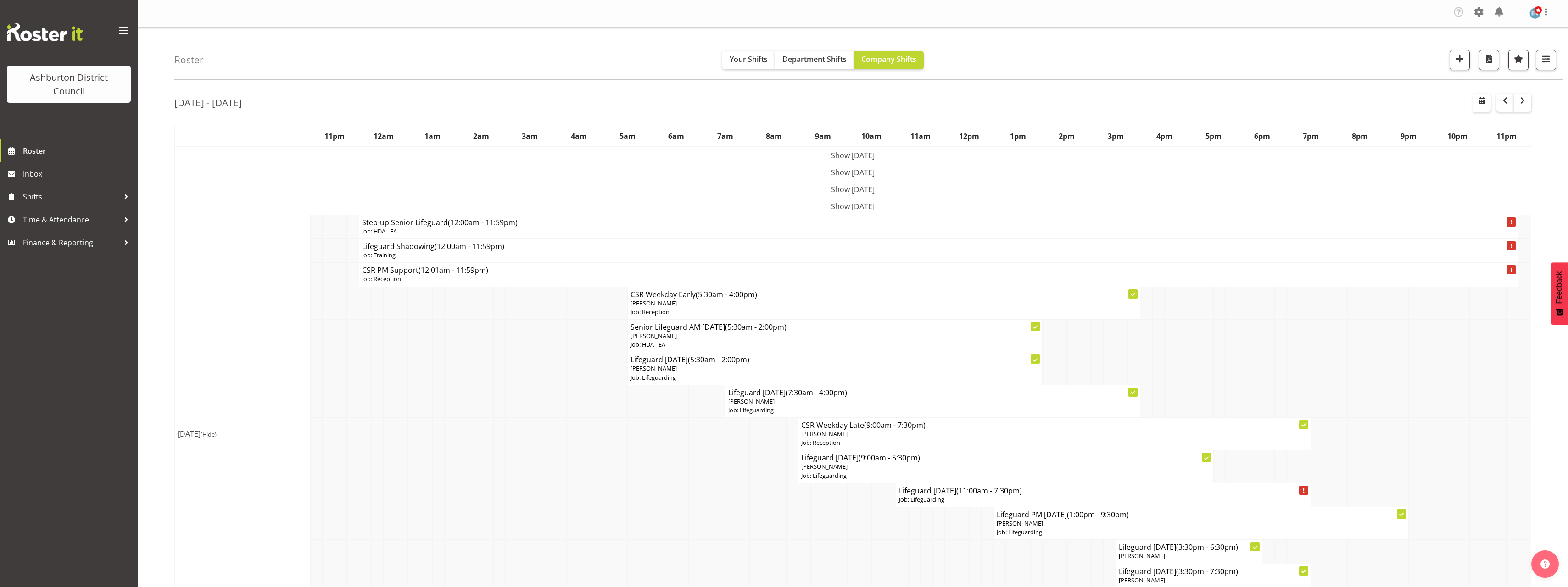
click at [411, 403] on td at bounding box center [414, 401] width 12 height 32
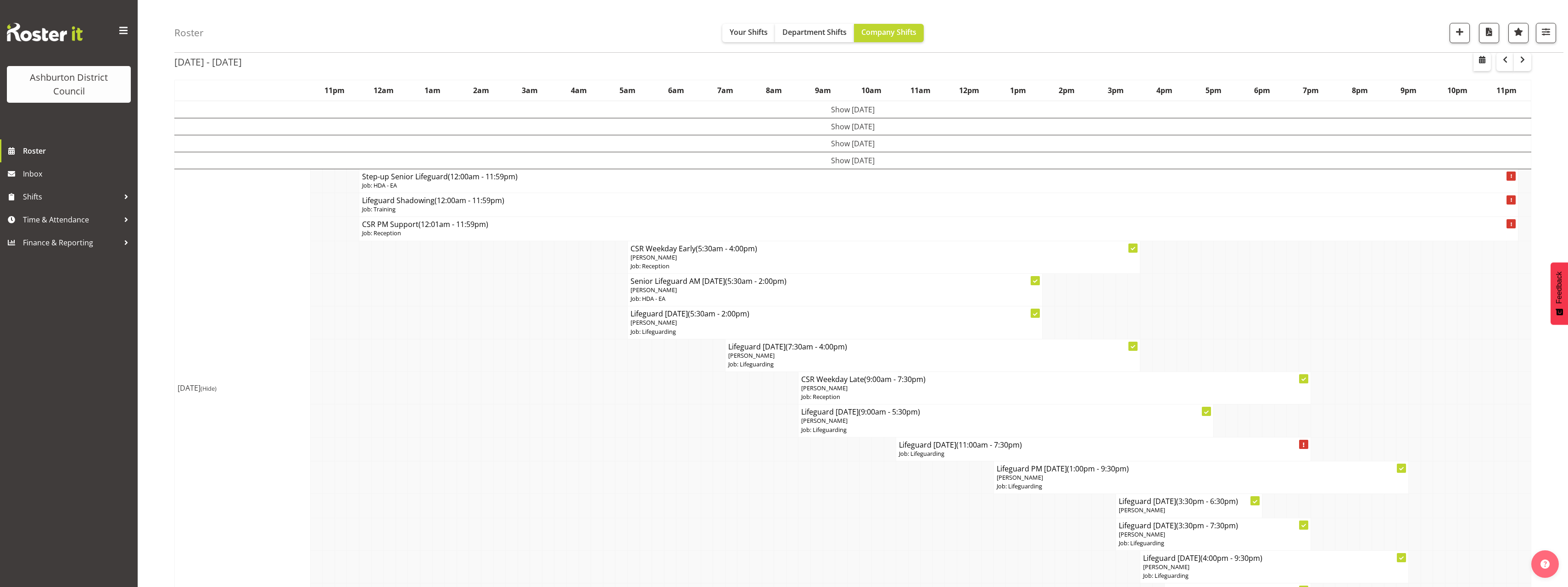
scroll to position [92, 0]
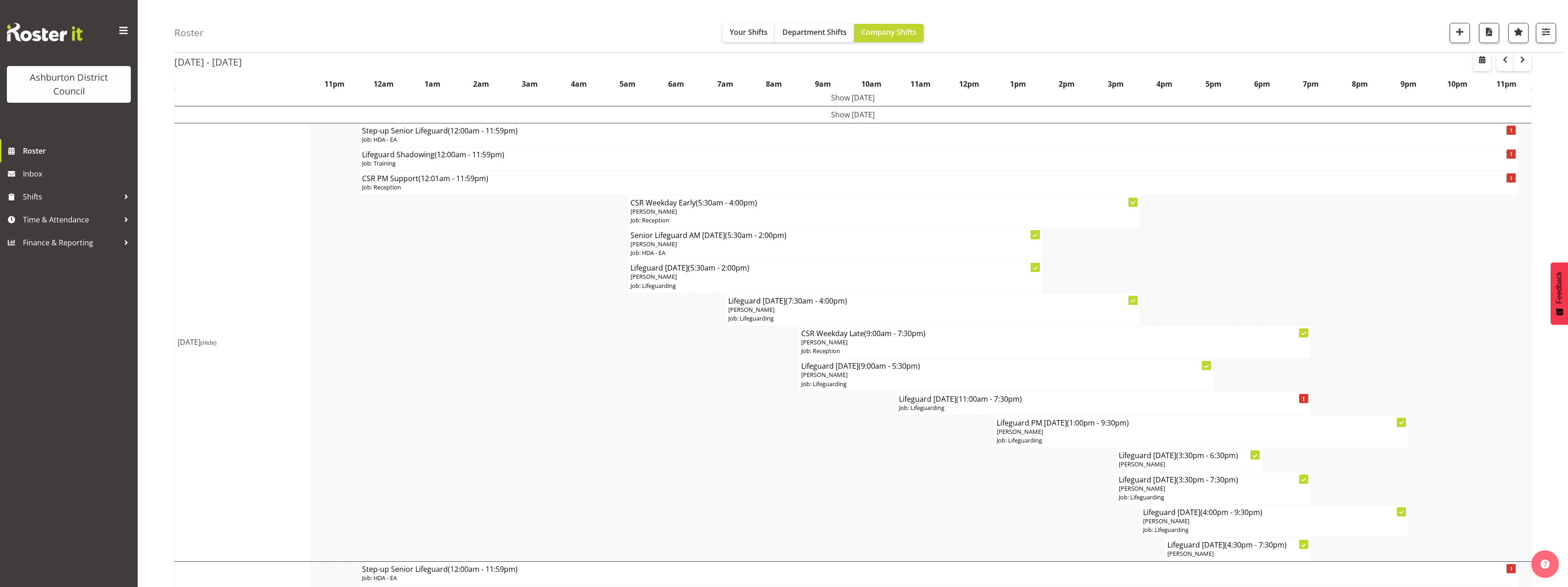
click at [411, 403] on td at bounding box center [414, 403] width 12 height 24
